Goal: Information Seeking & Learning: Learn about a topic

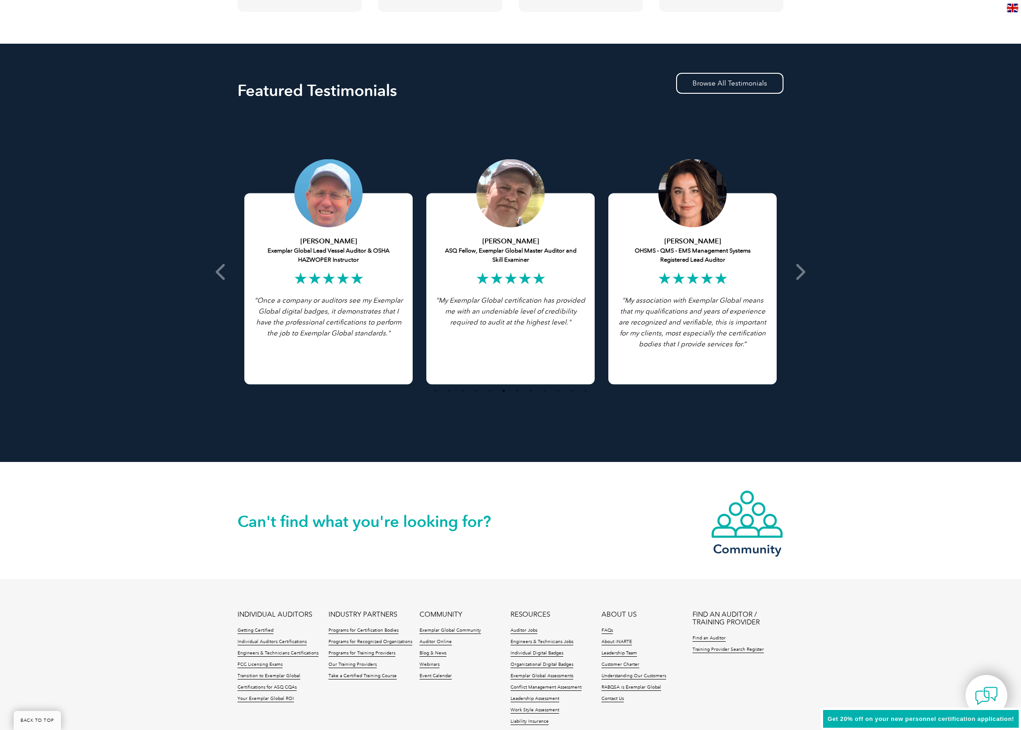
scroll to position [1665, 0]
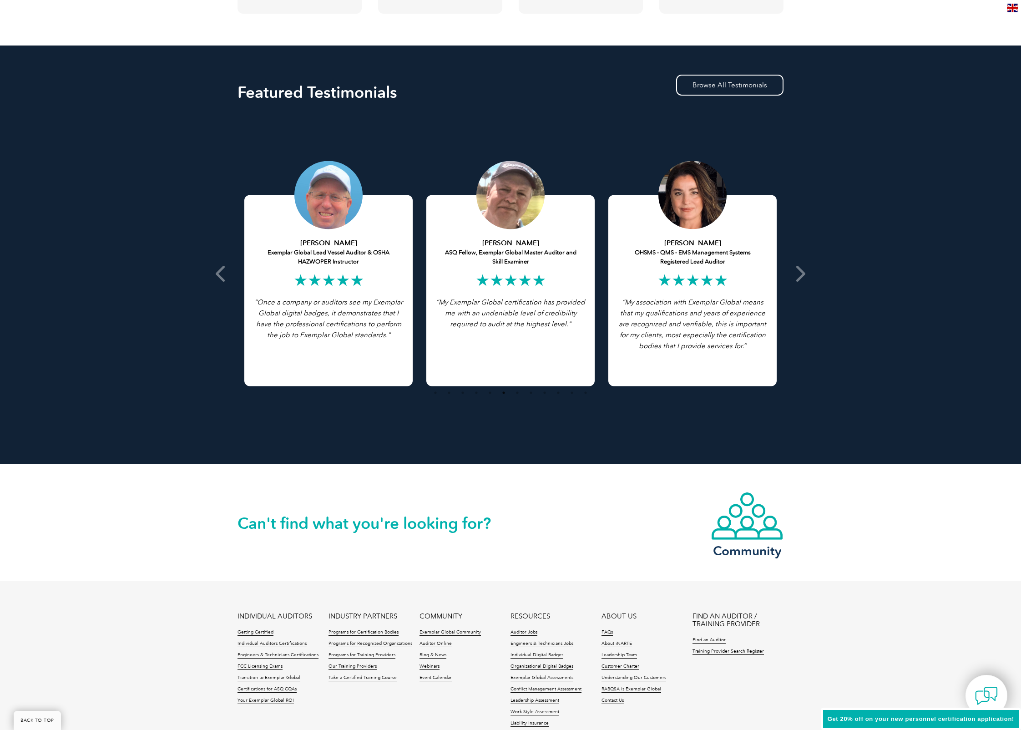
click at [925, 722] on div "Get 20% off on your new personnel certification application!" at bounding box center [921, 719] width 200 height 23
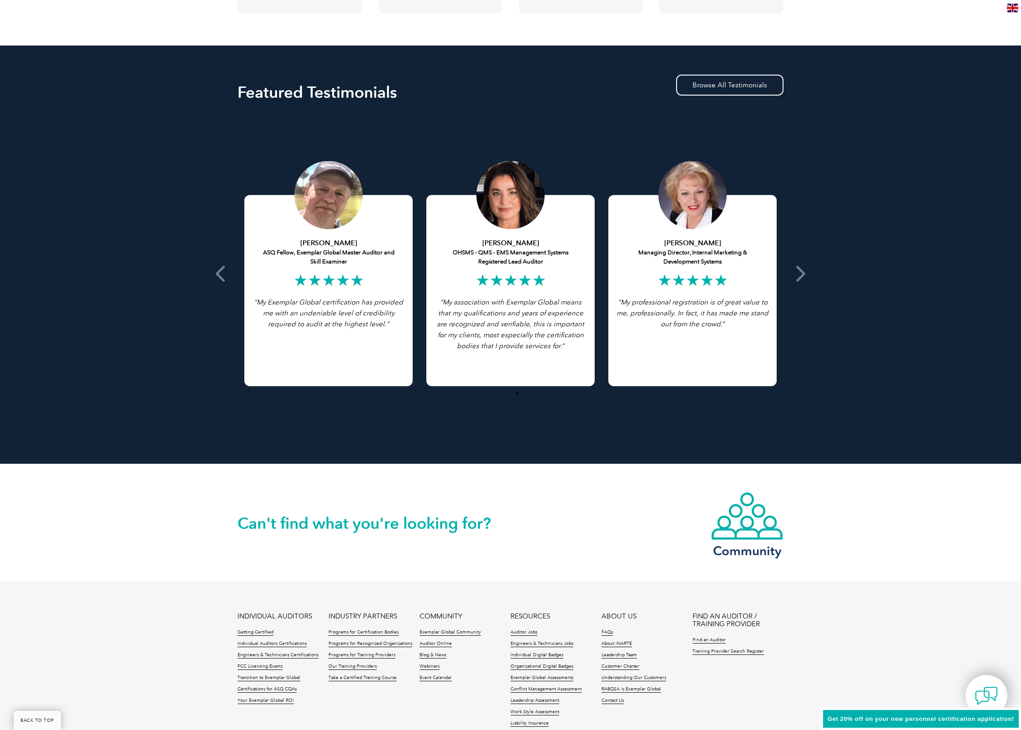
click at [916, 714] on div "Get 20% off on your new personnel certification application!" at bounding box center [921, 719] width 200 height 23
click at [852, 721] on span "Get 20% off on your new personnel certification application!" at bounding box center [921, 718] width 187 height 7
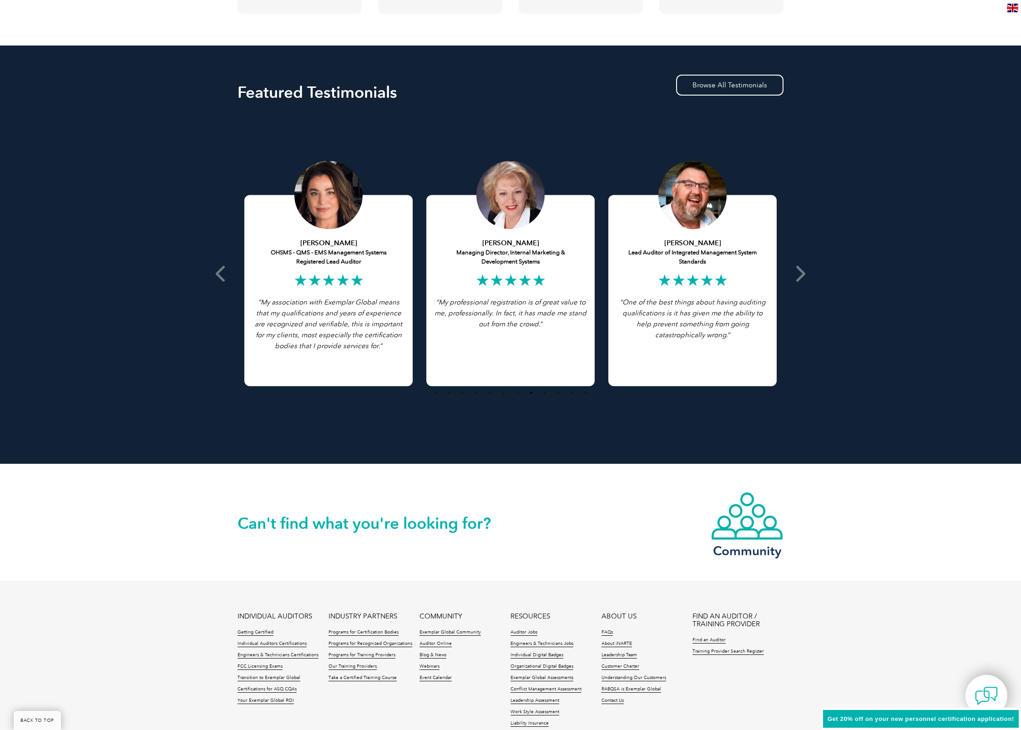
click at [835, 718] on span "Get 20% off on your new personnel certification application!" at bounding box center [921, 718] width 187 height 7
click at [883, 719] on span "Get 20% off on your new personnel certification application!" at bounding box center [921, 718] width 187 height 7
click at [1007, 722] on div "Get 20% off on your new personnel certification application!" at bounding box center [921, 719] width 200 height 23
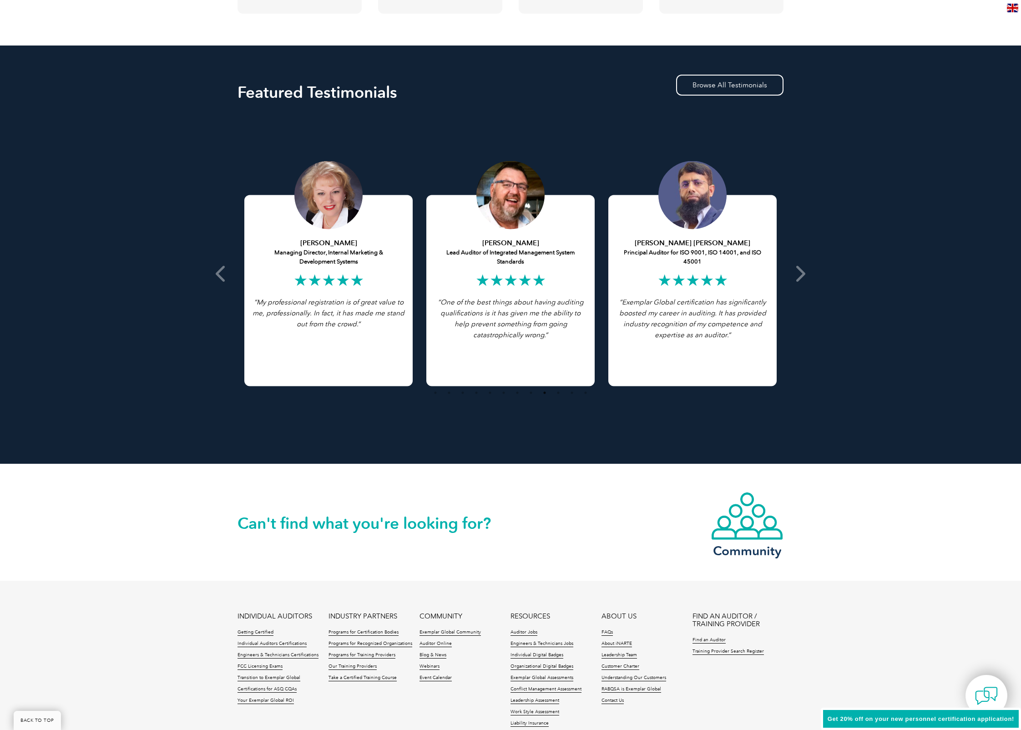
scroll to position [1766, 0]
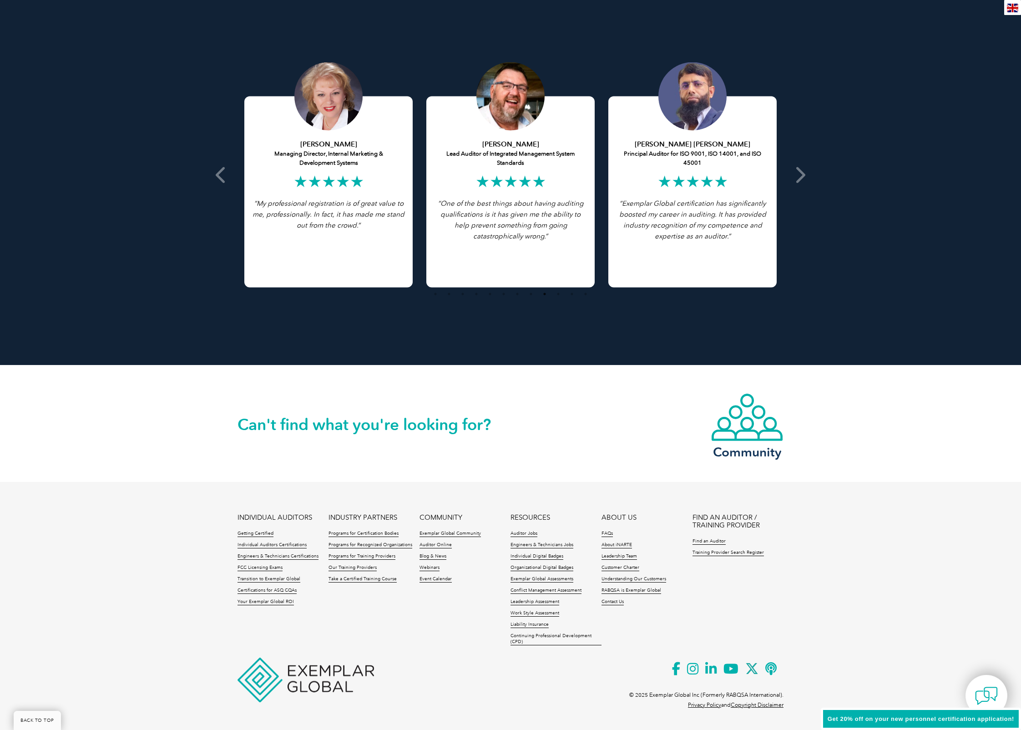
click at [938, 718] on span "Get 20% off on your new personnel certification application!" at bounding box center [921, 718] width 187 height 7
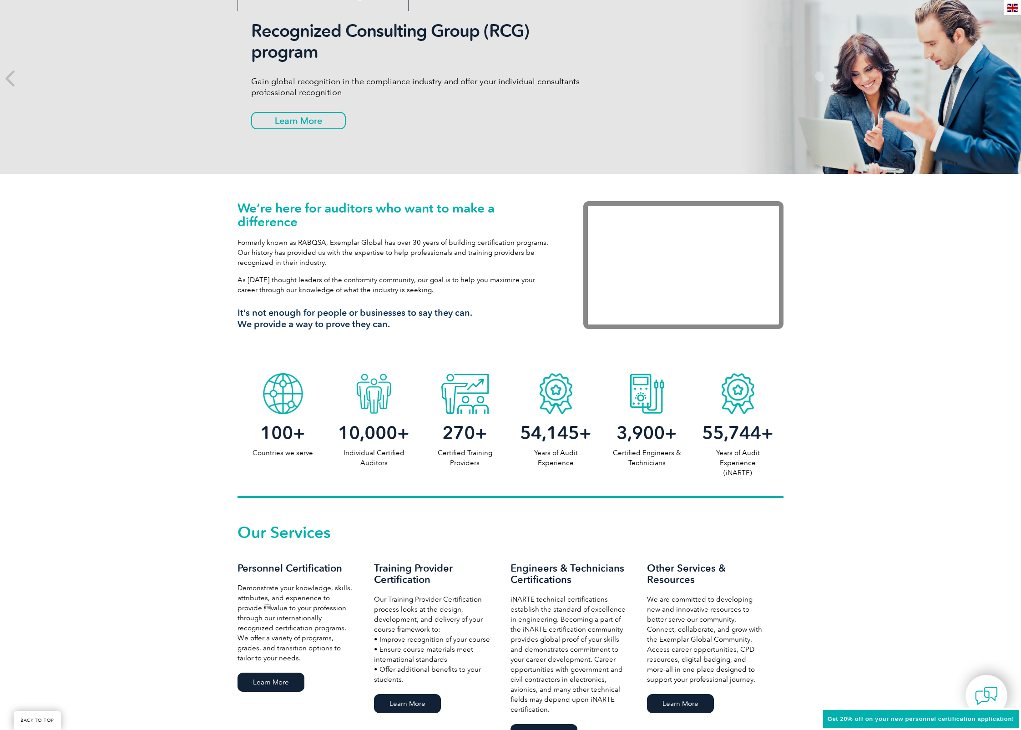
scroll to position [0, 0]
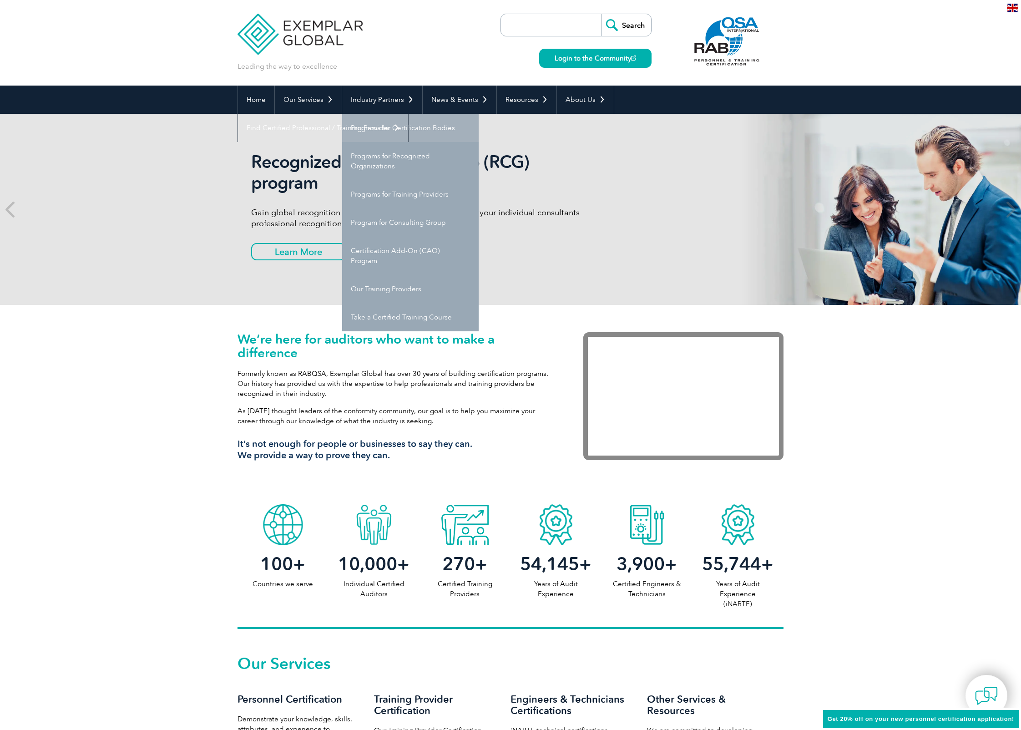
click at [378, 129] on link "Programs for Certification Bodies" at bounding box center [410, 128] width 137 height 28
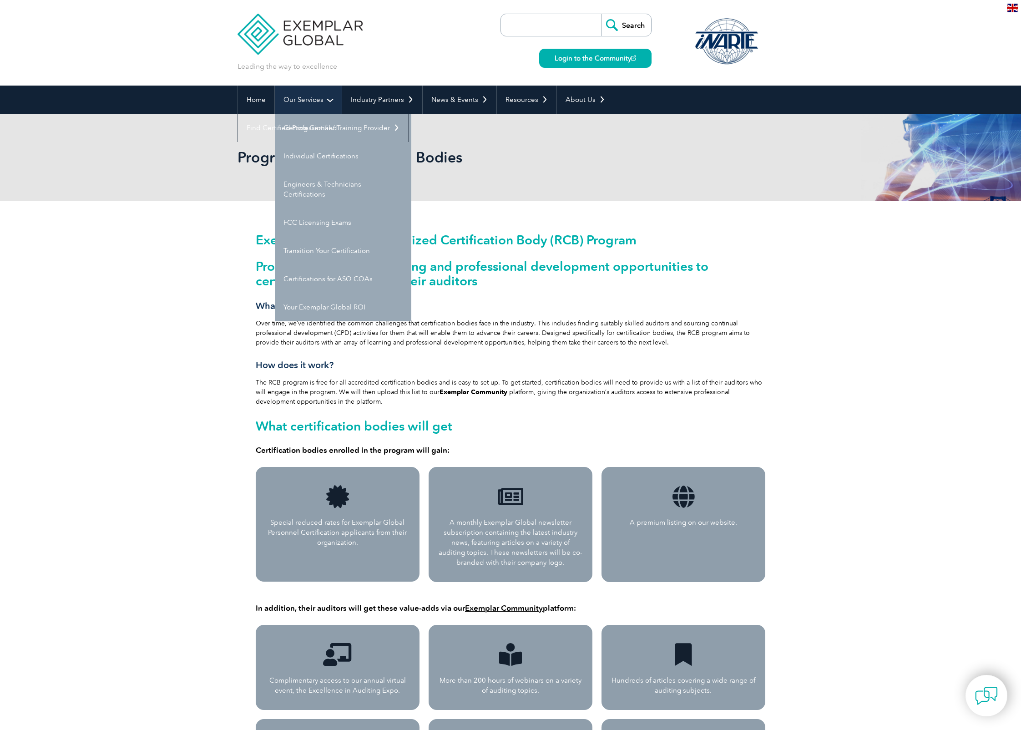
click at [308, 104] on link "Our Services" at bounding box center [308, 100] width 67 height 28
click at [323, 155] on link "Individual Certifications" at bounding box center [343, 156] width 137 height 28
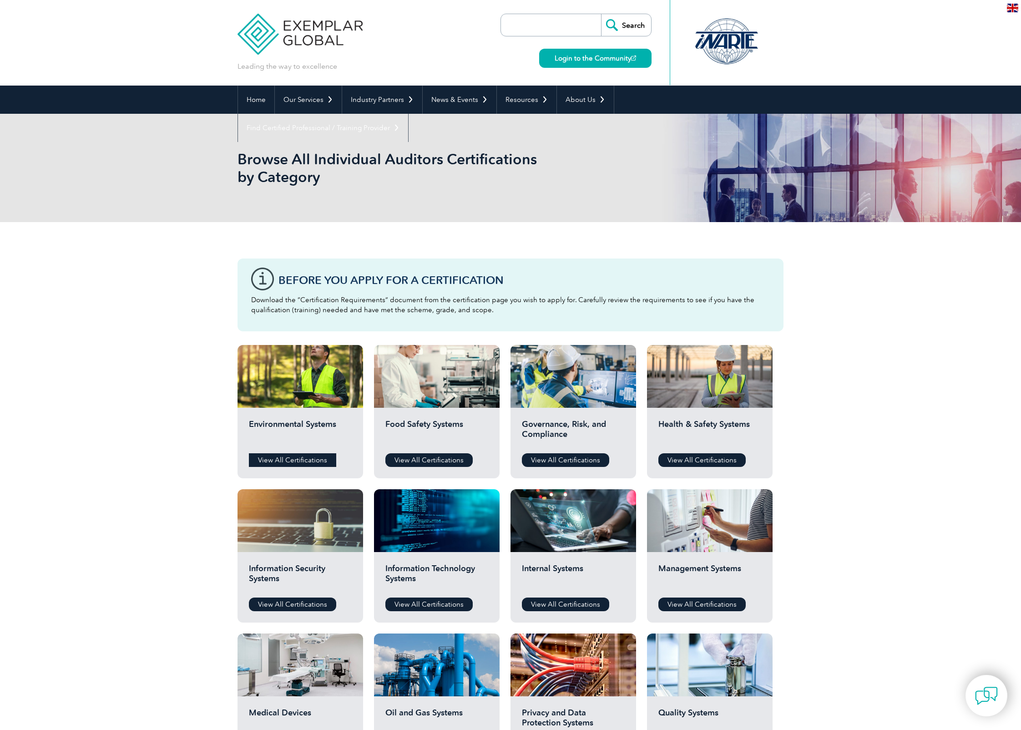
click at [301, 455] on link "View All Certifications" at bounding box center [292, 460] width 87 height 14
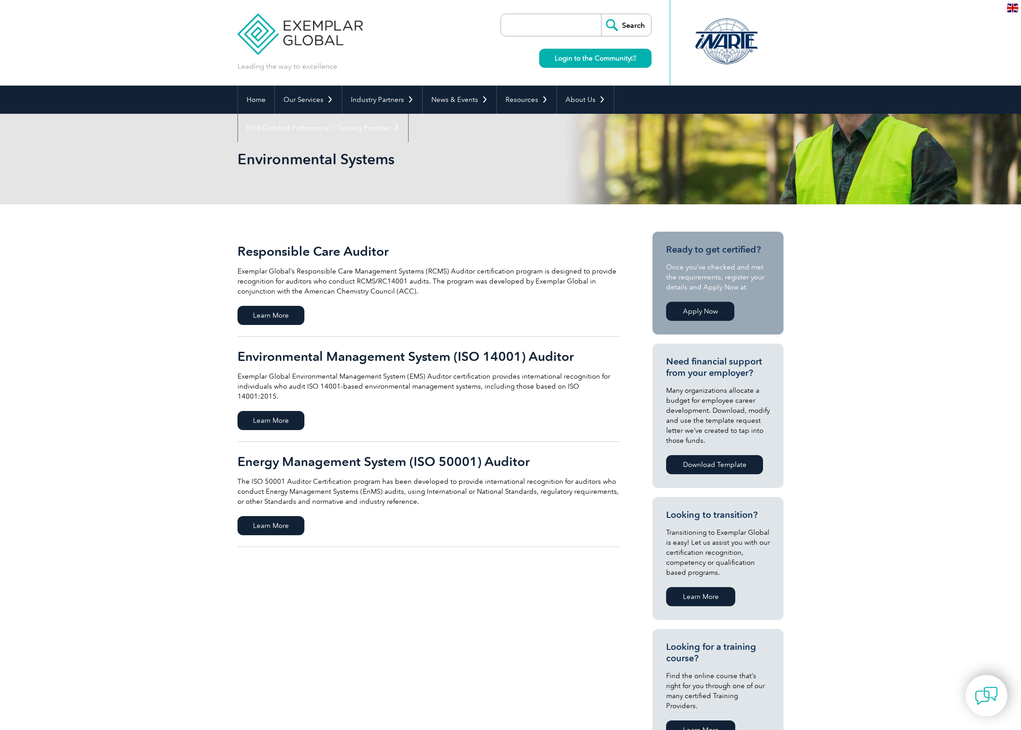
click at [381, 355] on h2 "Environmental Management System (ISO 14001) Auditor" at bounding box center [429, 356] width 382 height 15
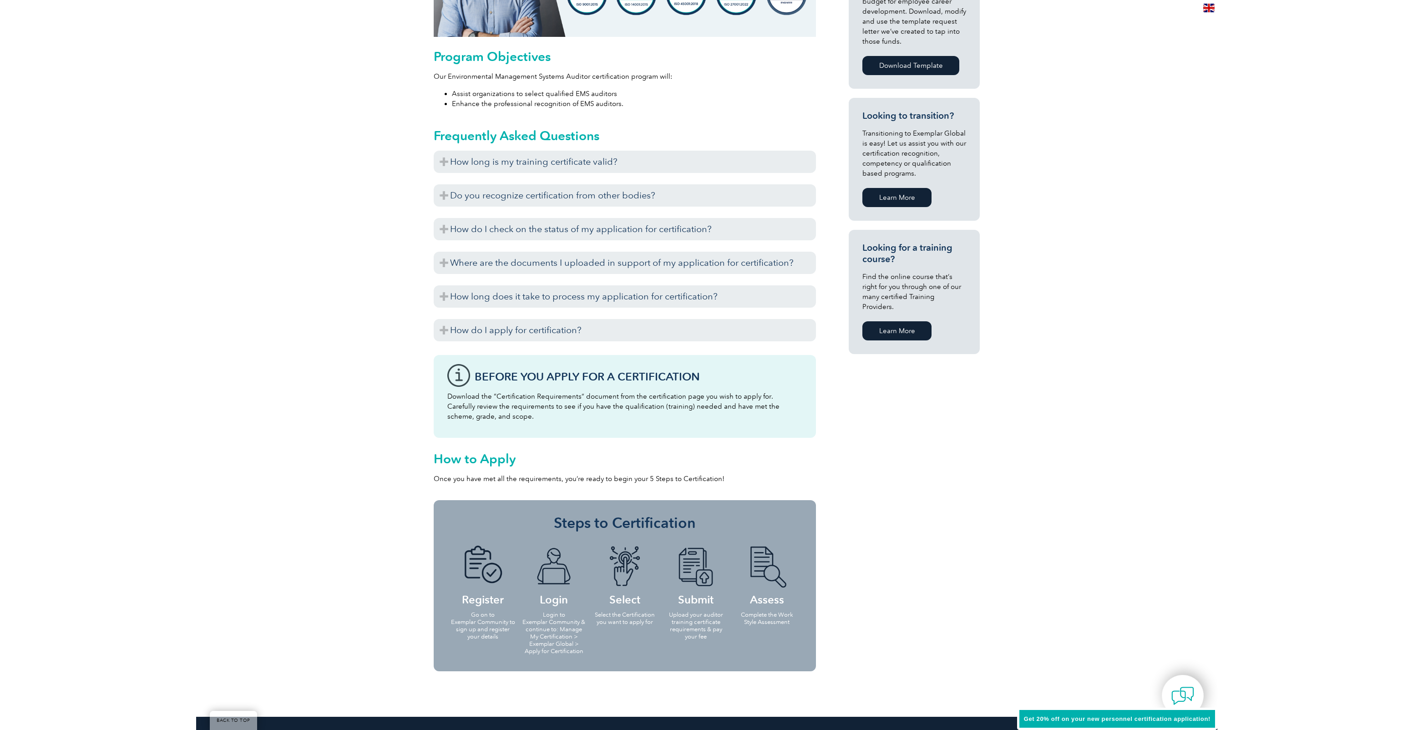
scroll to position [492, 0]
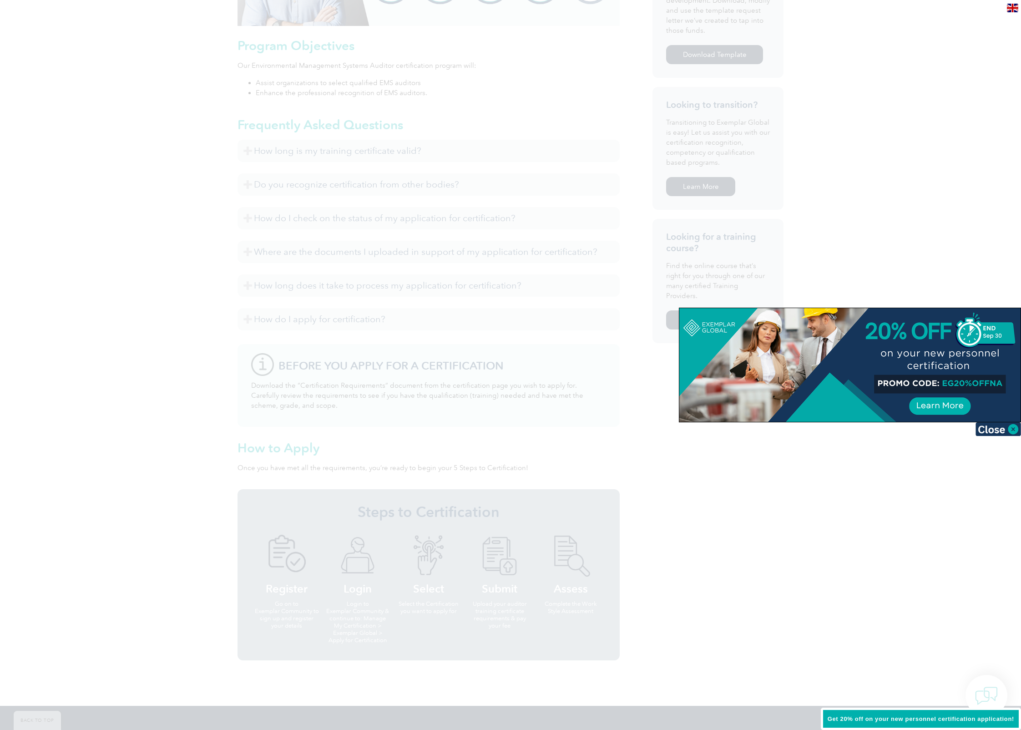
click at [900, 377] on div at bounding box center [849, 365] width 341 height 114
